Goal: Task Accomplishment & Management: Manage account settings

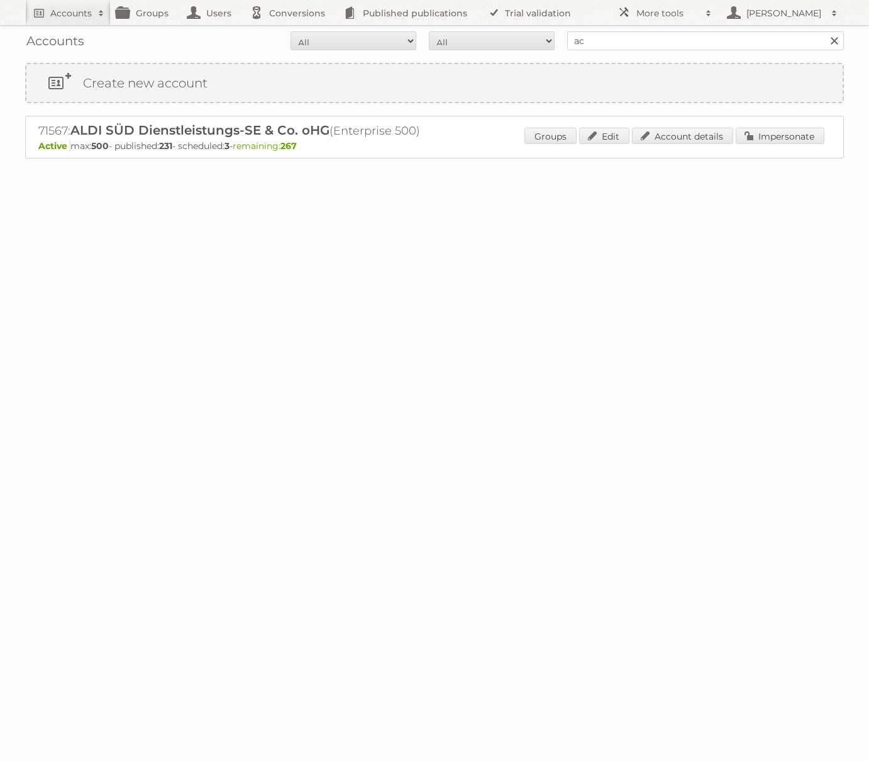
type input "Action Service & Distributie B.V."
click at [824, 31] on input "Search" at bounding box center [833, 40] width 19 height 19
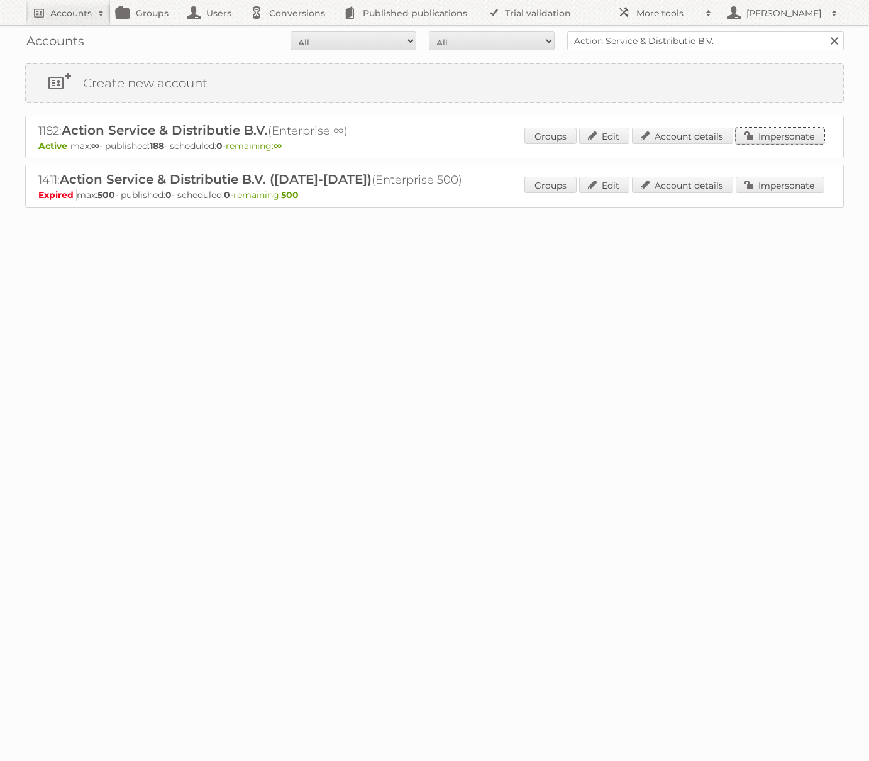
click at [753, 141] on link "Impersonate" at bounding box center [780, 136] width 89 height 16
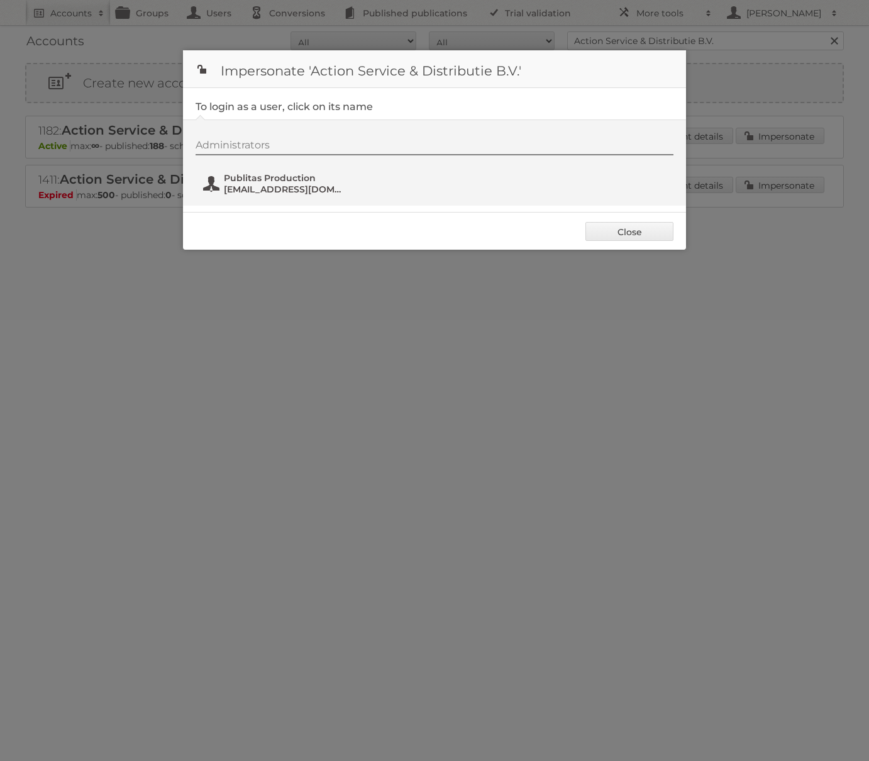
click at [304, 184] on span "fs+action@publitas.com" at bounding box center [285, 189] width 122 height 11
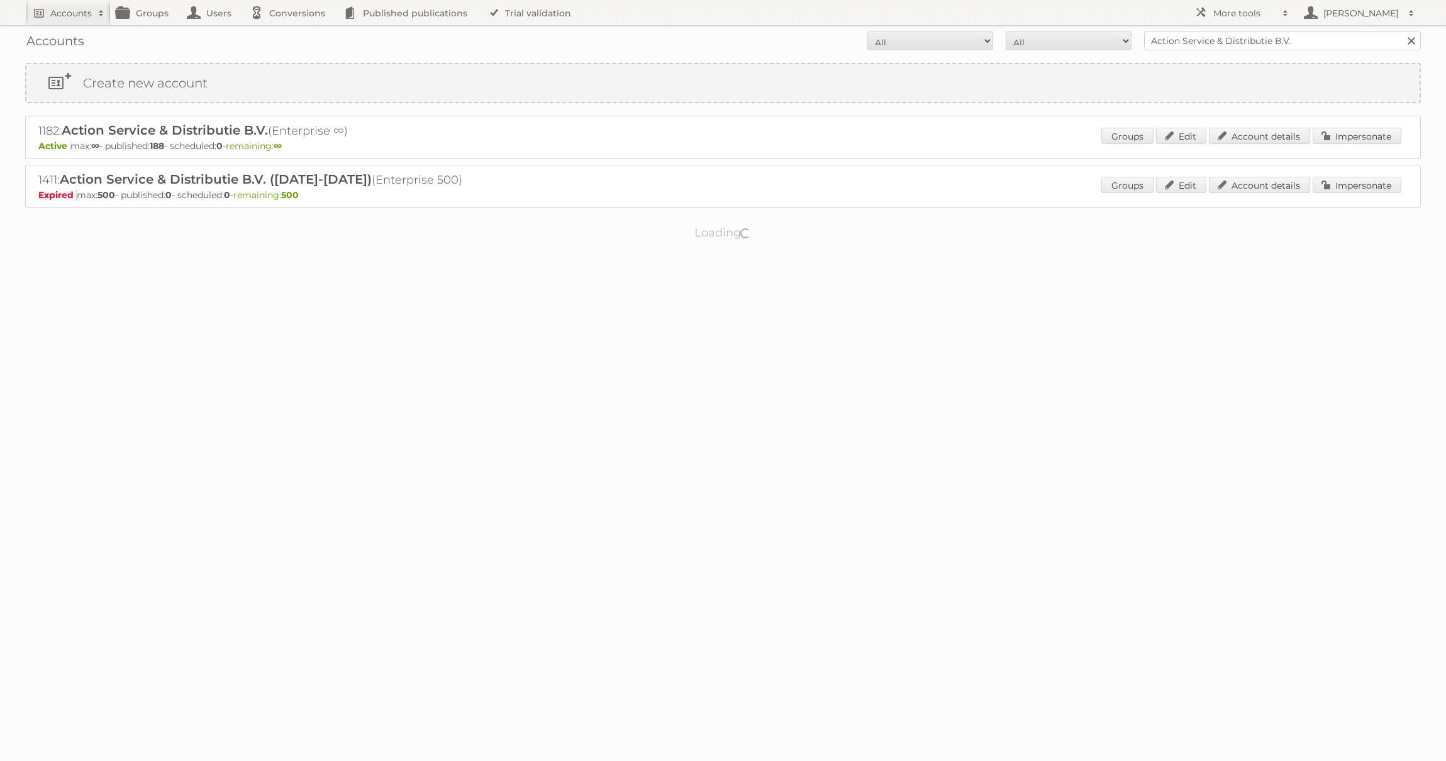
click at [1253, 47] on input "Action Service & Distributie B.V." at bounding box center [1282, 40] width 277 height 19
click at [1289, 136] on link "Account details" at bounding box center [1259, 136] width 101 height 16
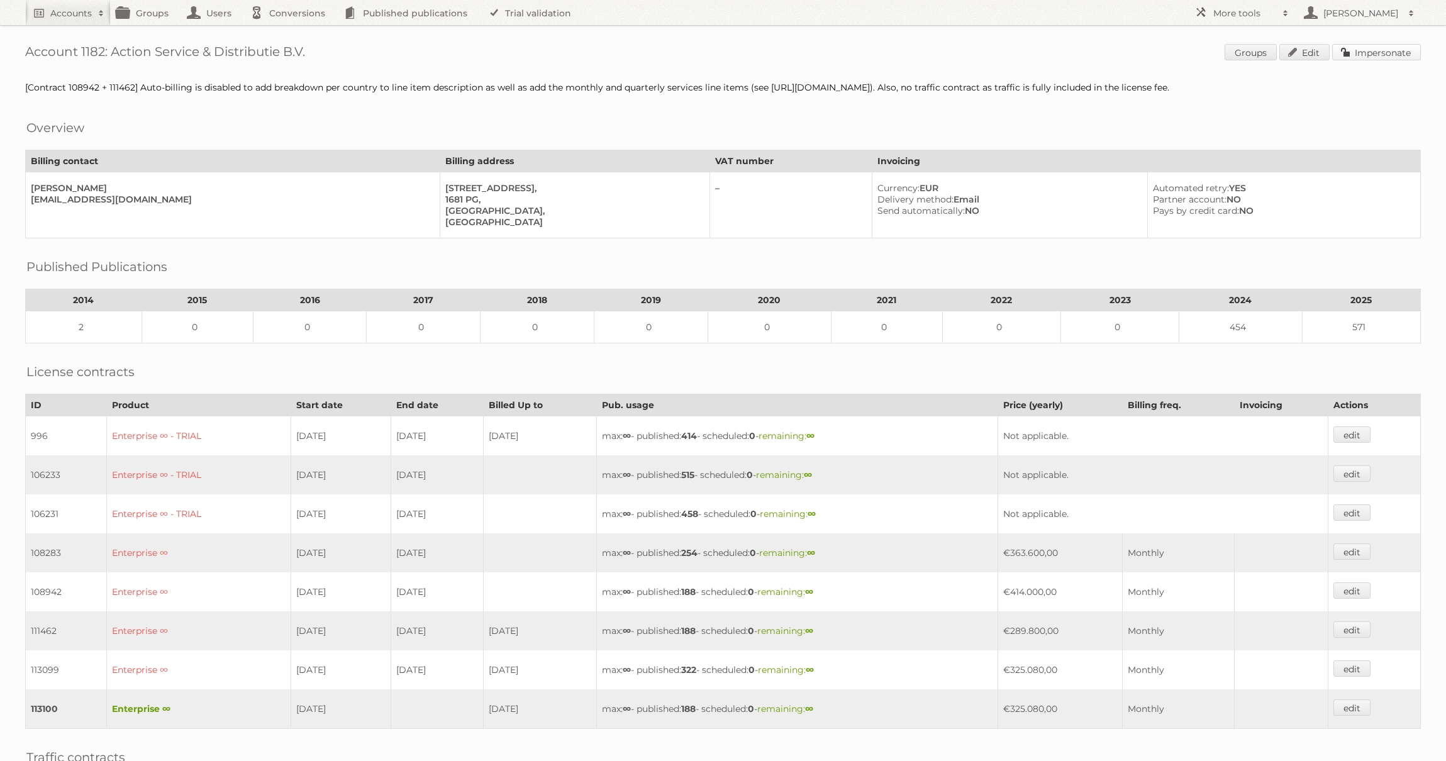
click at [1398, 45] on link "Impersonate" at bounding box center [1376, 52] width 89 height 16
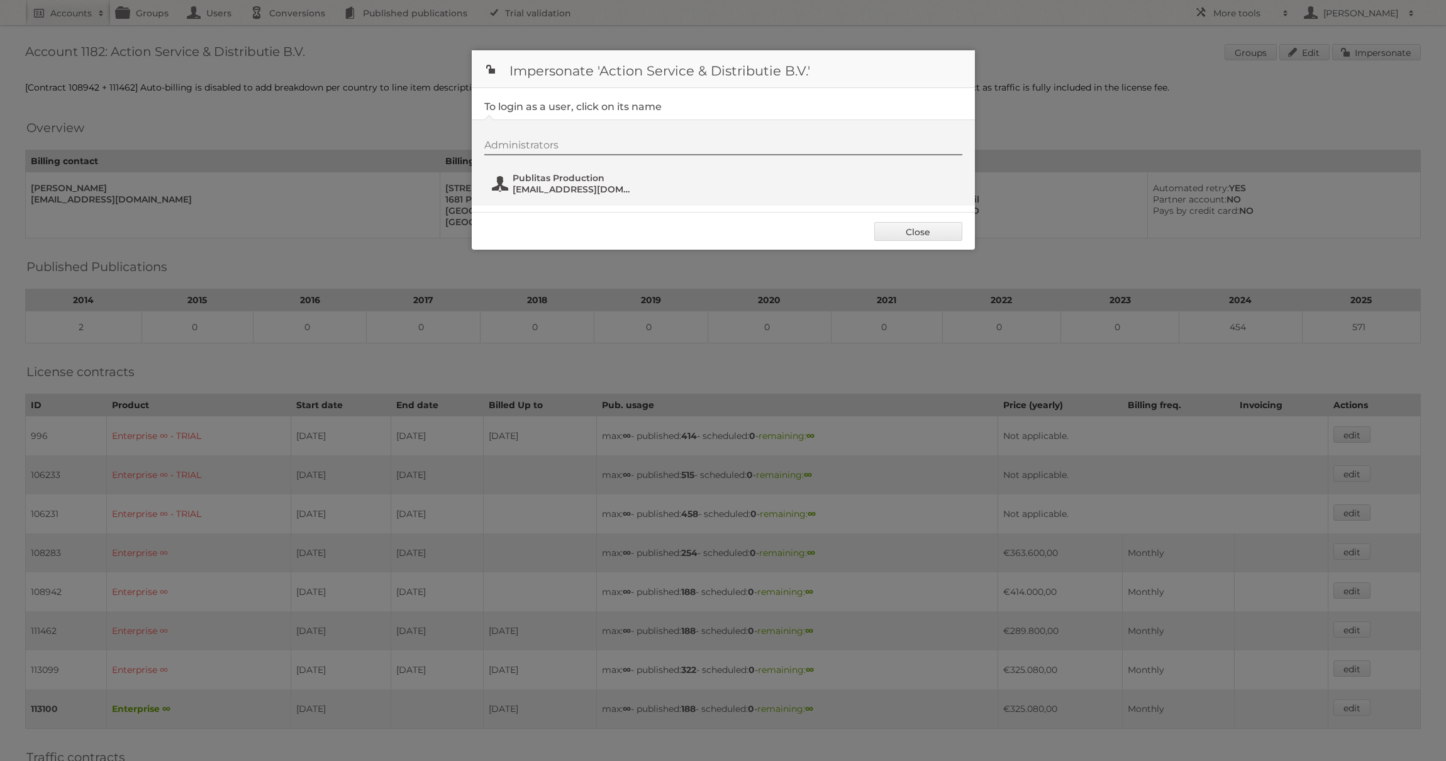
click at [573, 171] on button "Publitas Production fs+action@publitas.com" at bounding box center [564, 183] width 148 height 25
